Goal: Transaction & Acquisition: Purchase product/service

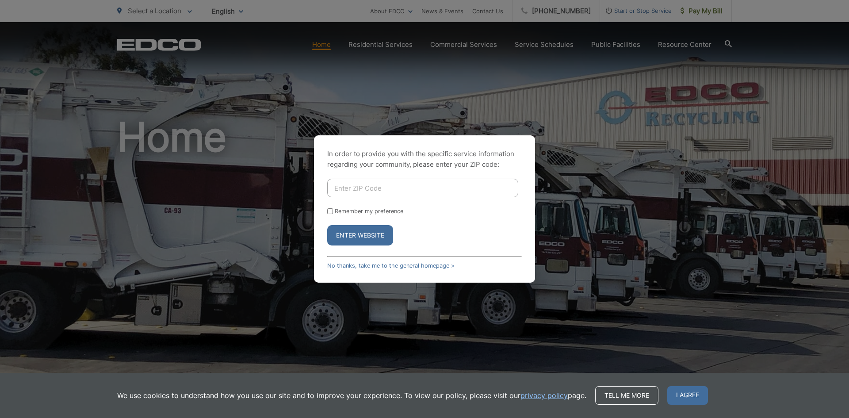
click at [389, 188] on input "Enter ZIP Code" at bounding box center [422, 188] width 191 height 19
type input "92021"
click at [359, 238] on button "Enter Website" at bounding box center [360, 235] width 66 height 20
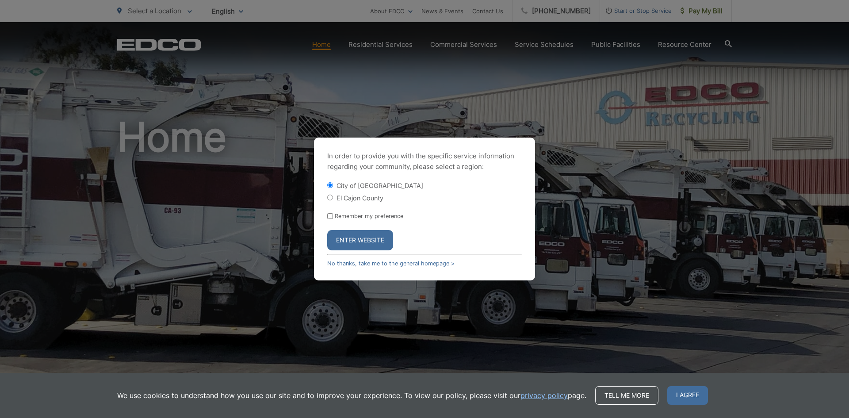
click at [331, 200] on input "El Cajon County" at bounding box center [330, 197] width 6 height 6
radio input "true"
click at [362, 243] on button "Enter Website" at bounding box center [360, 240] width 66 height 20
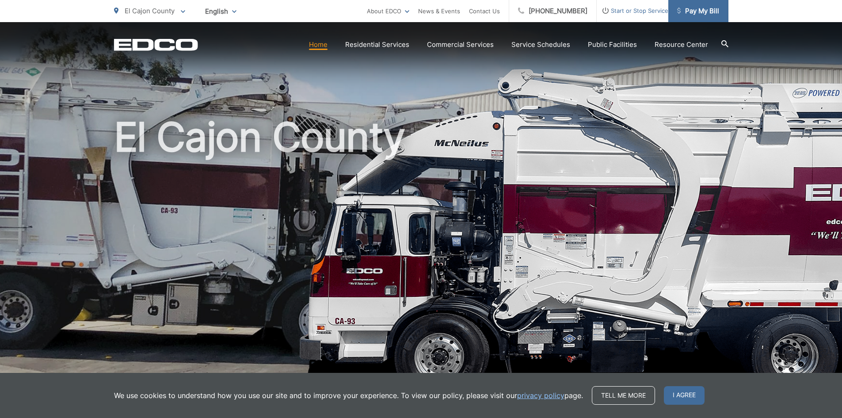
click at [691, 15] on span "Pay My Bill" at bounding box center [698, 11] width 42 height 11
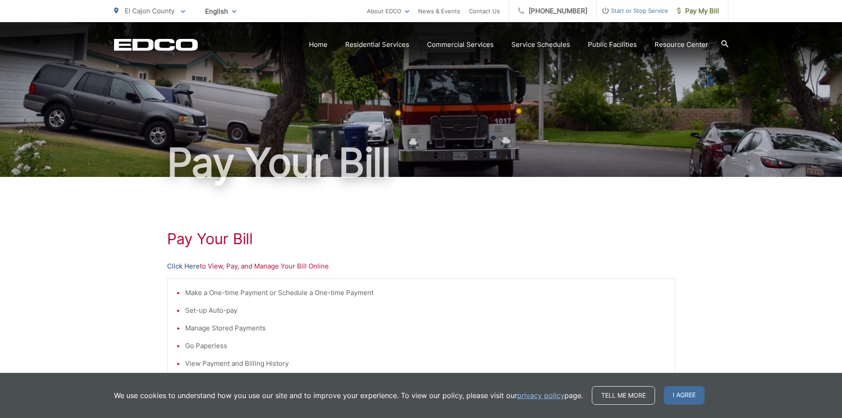
click at [186, 268] on link "Click Here" at bounding box center [183, 266] width 33 height 11
